Goal: Use online tool/utility

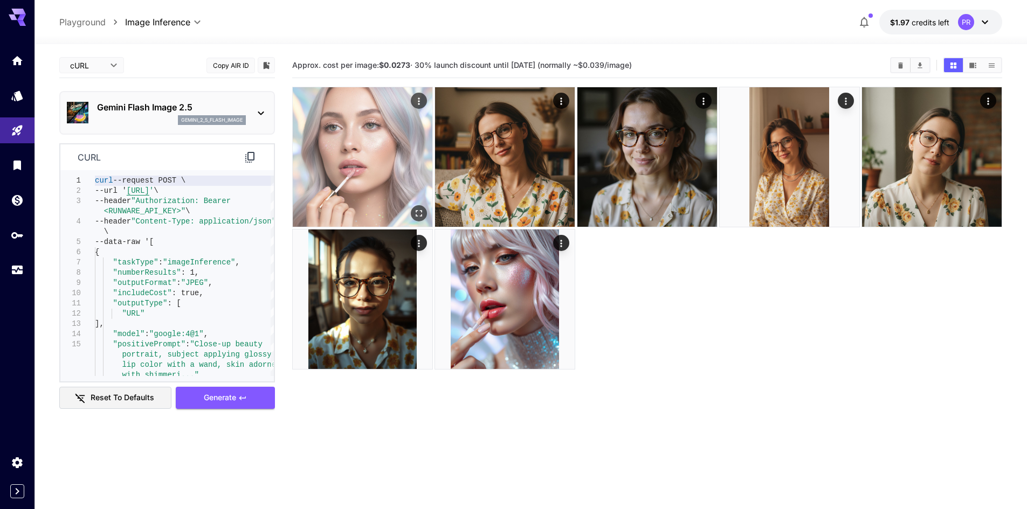
scroll to position [108, 0]
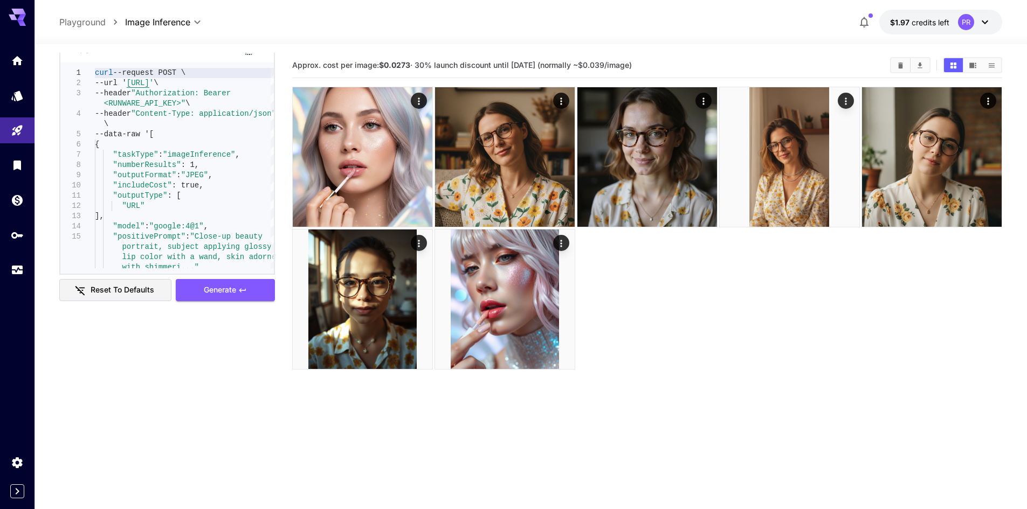
click at [248, 54] on icon at bounding box center [250, 49] width 13 height 13
click at [917, 23] on span "credits left" at bounding box center [930, 22] width 38 height 9
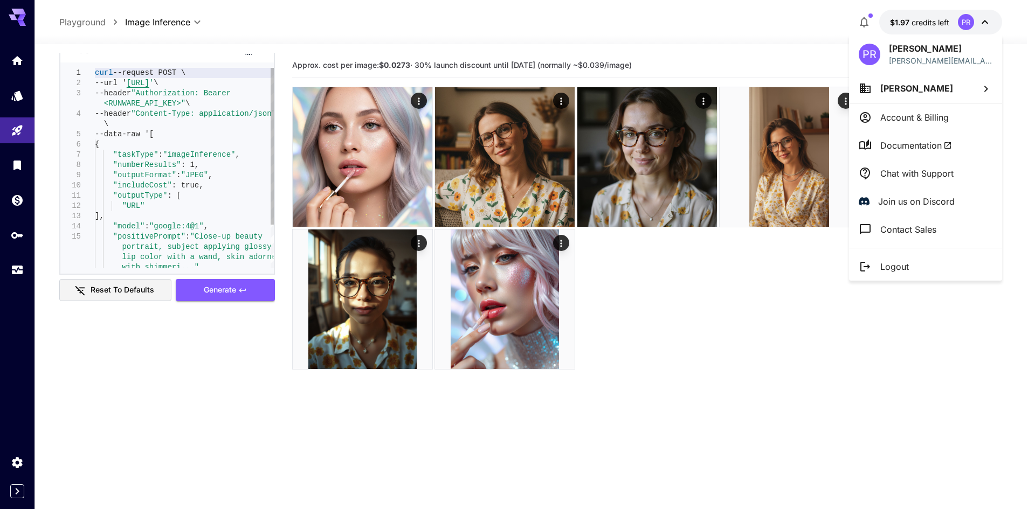
click at [778, 22] on div at bounding box center [517, 254] width 1035 height 509
